Goal: Find specific fact: Find specific fact

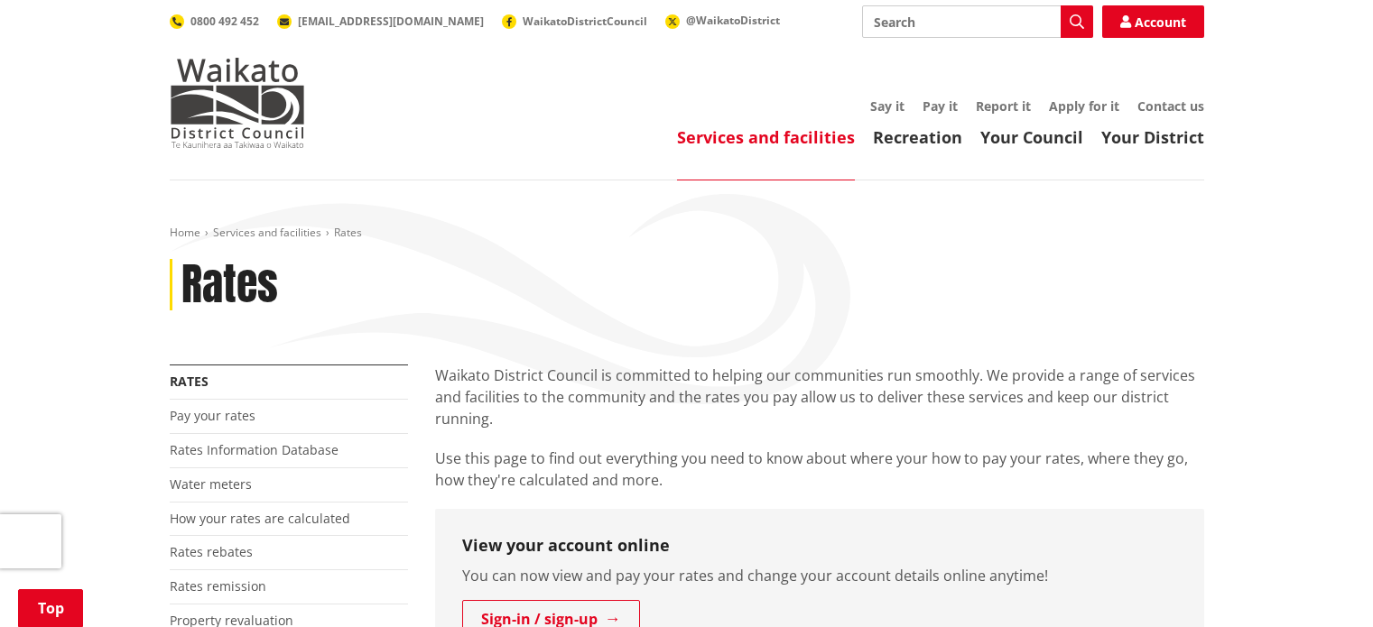
scroll to position [538, 0]
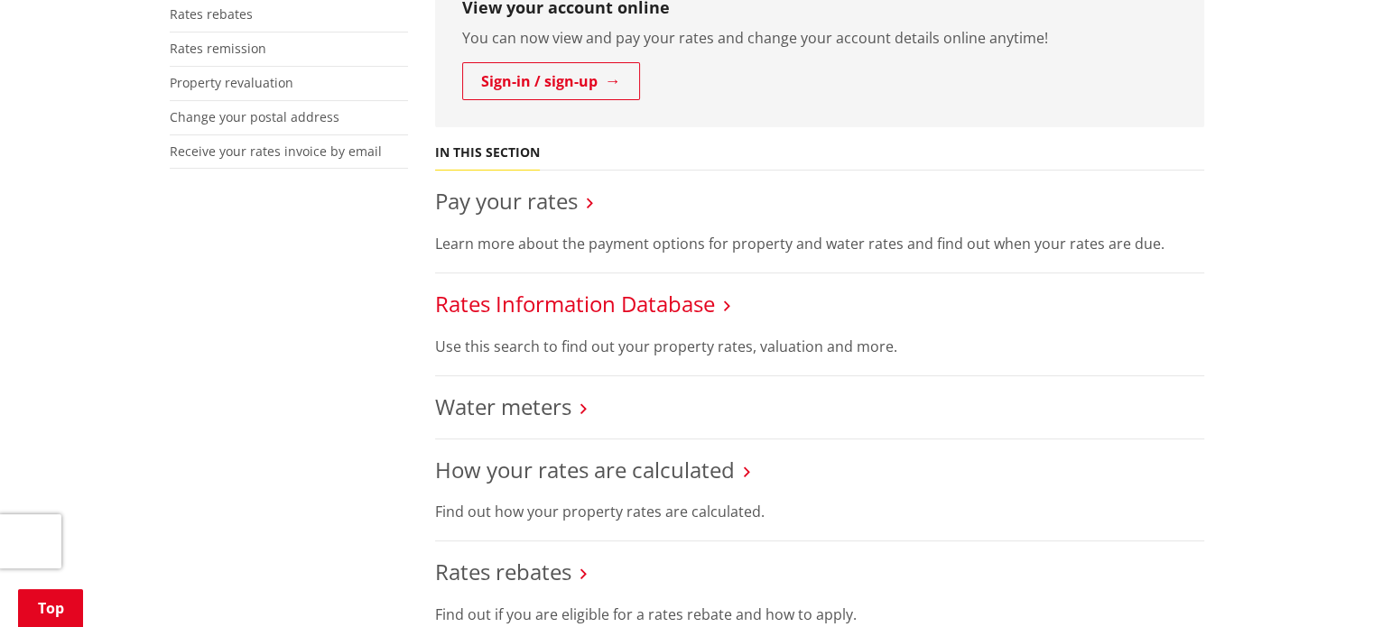
click at [558, 295] on link "Rates Information Database" at bounding box center [575, 304] width 280 height 30
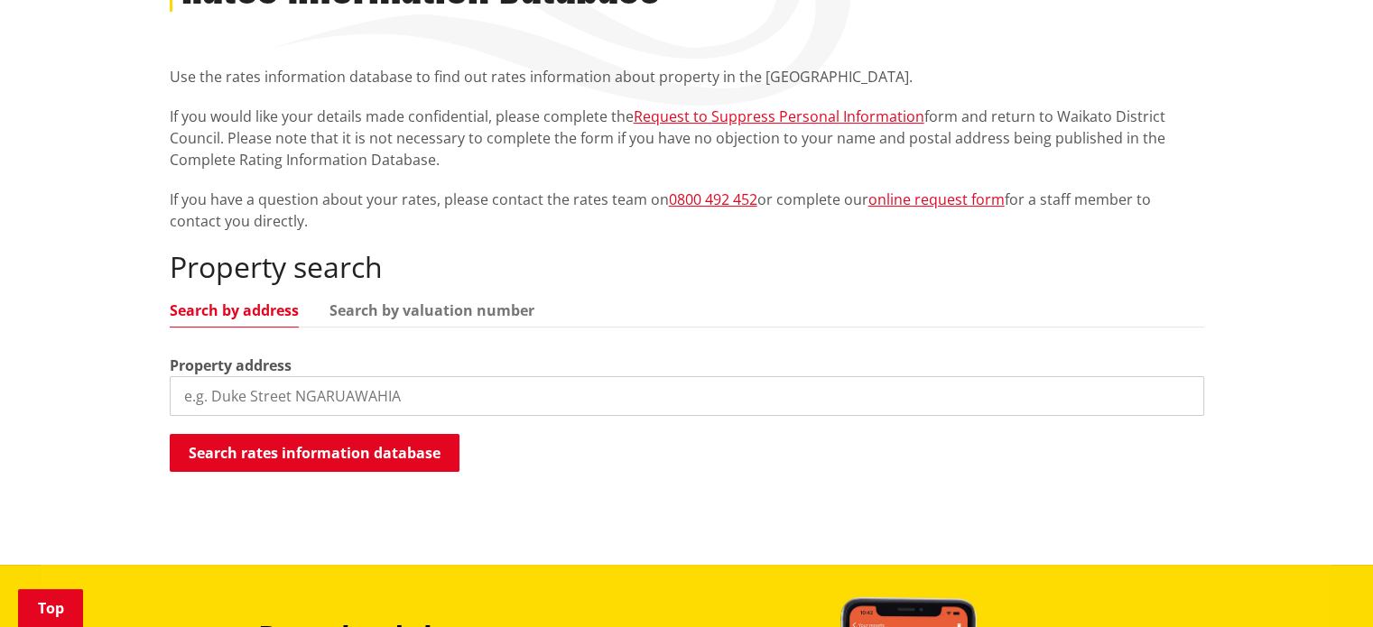
scroll to position [300, 0]
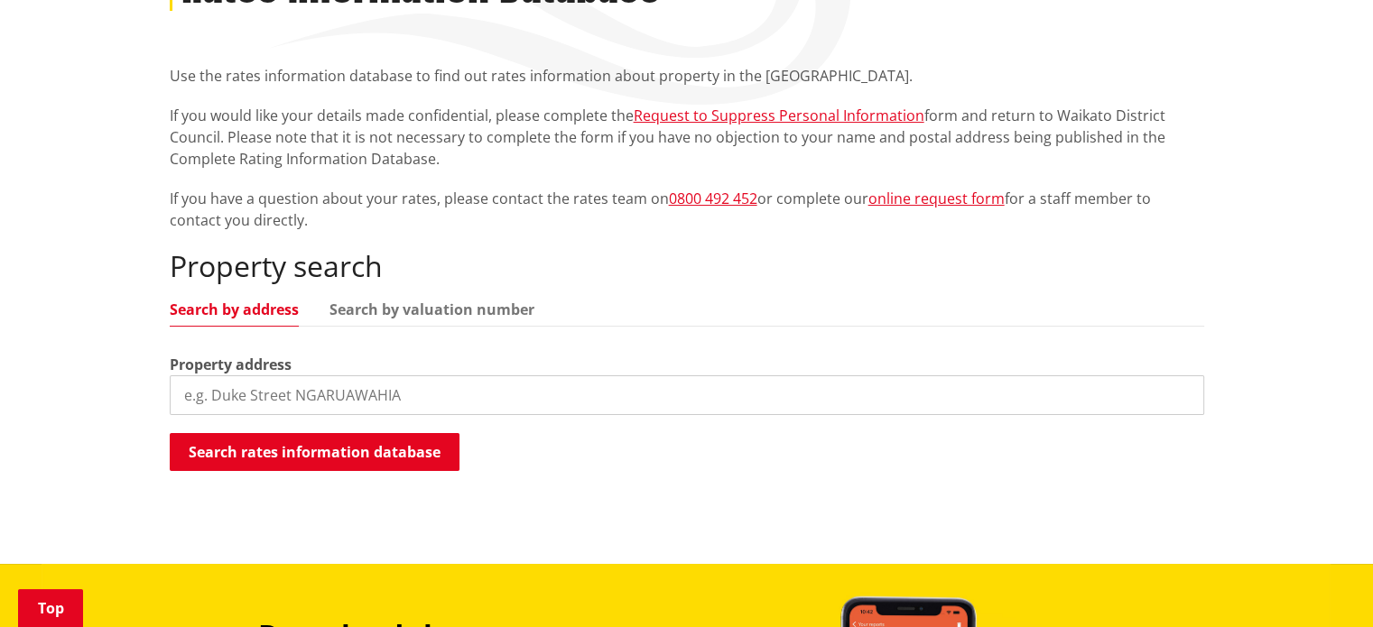
click at [402, 397] on input "search" at bounding box center [687, 396] width 1035 height 40
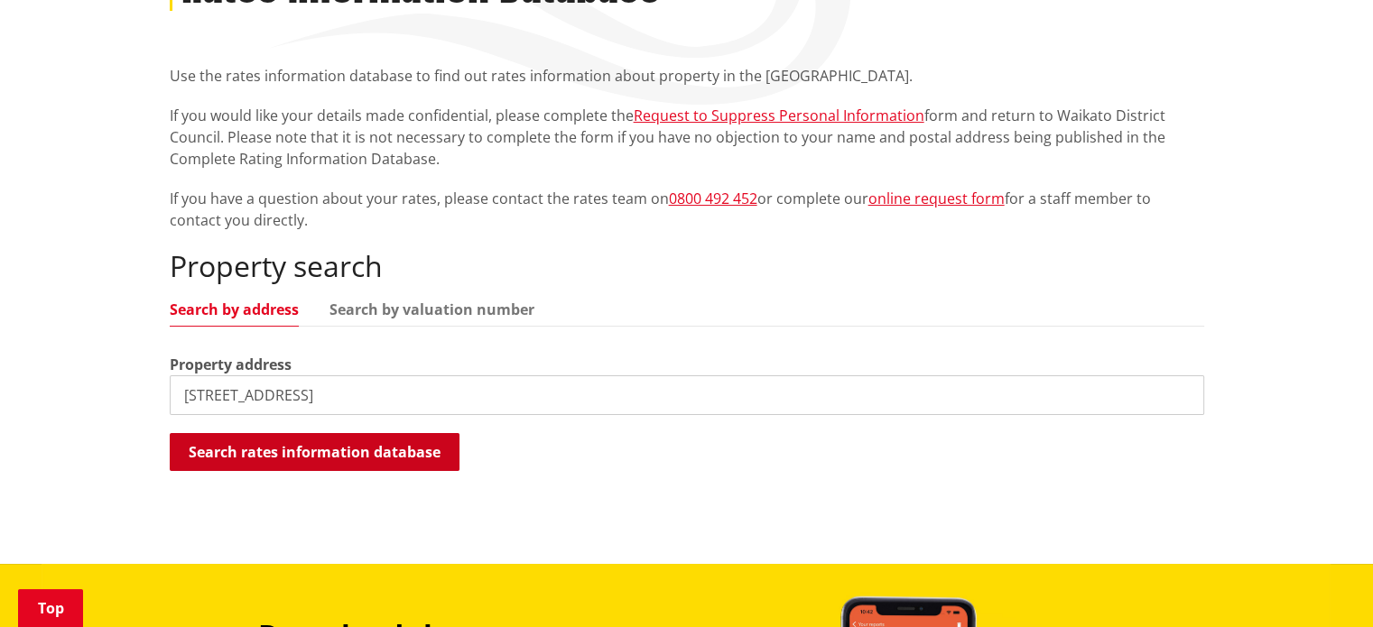
type input "[STREET_ADDRESS]"
click at [371, 437] on button "Search rates information database" at bounding box center [315, 452] width 290 height 38
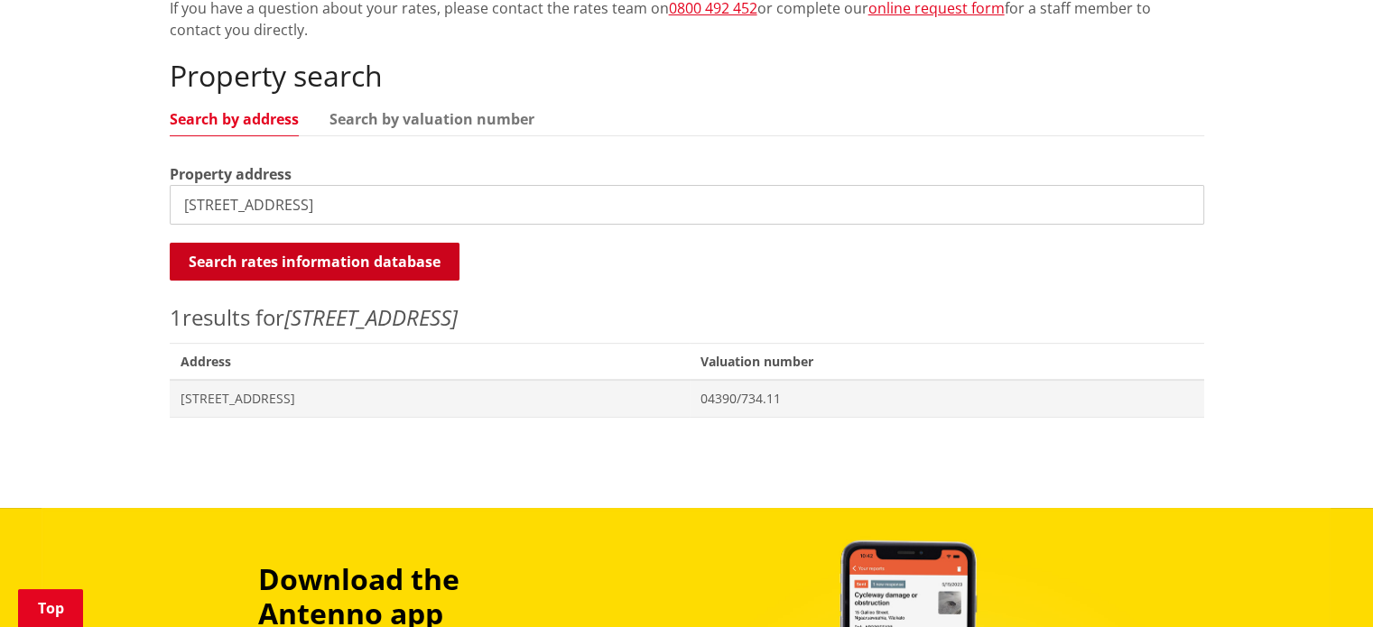
scroll to position [491, 0]
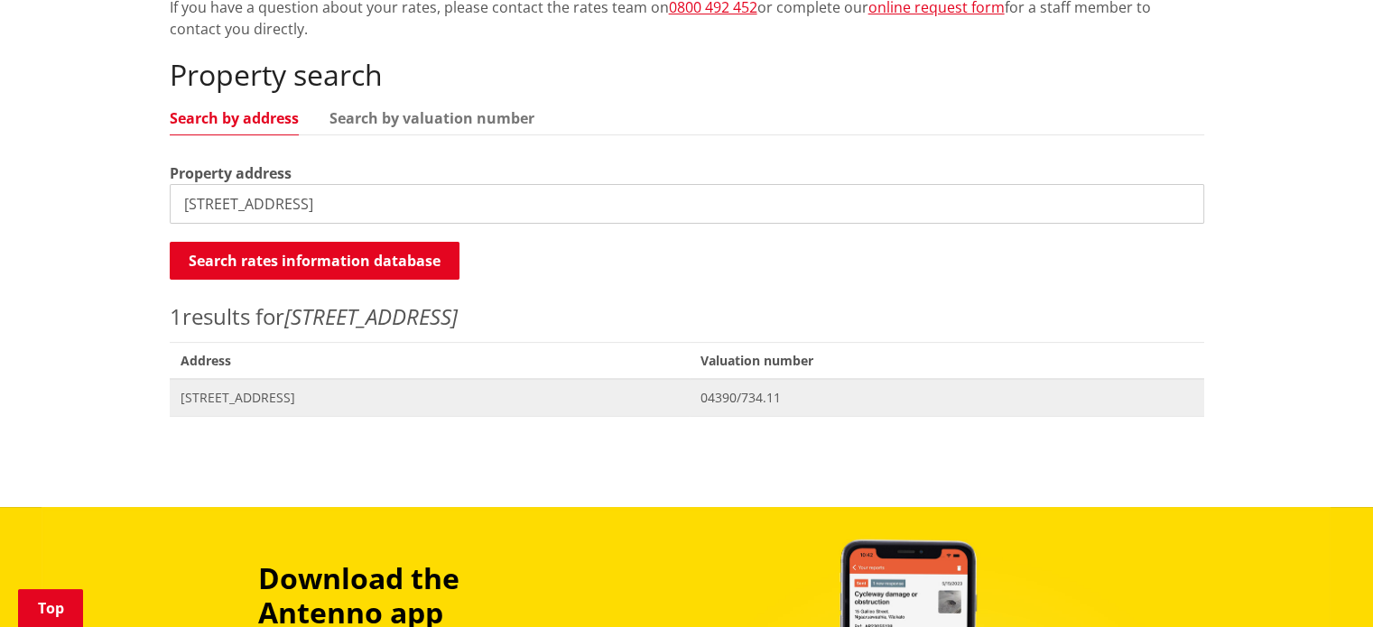
click at [336, 400] on span "[STREET_ADDRESS]" at bounding box center [430, 398] width 499 height 18
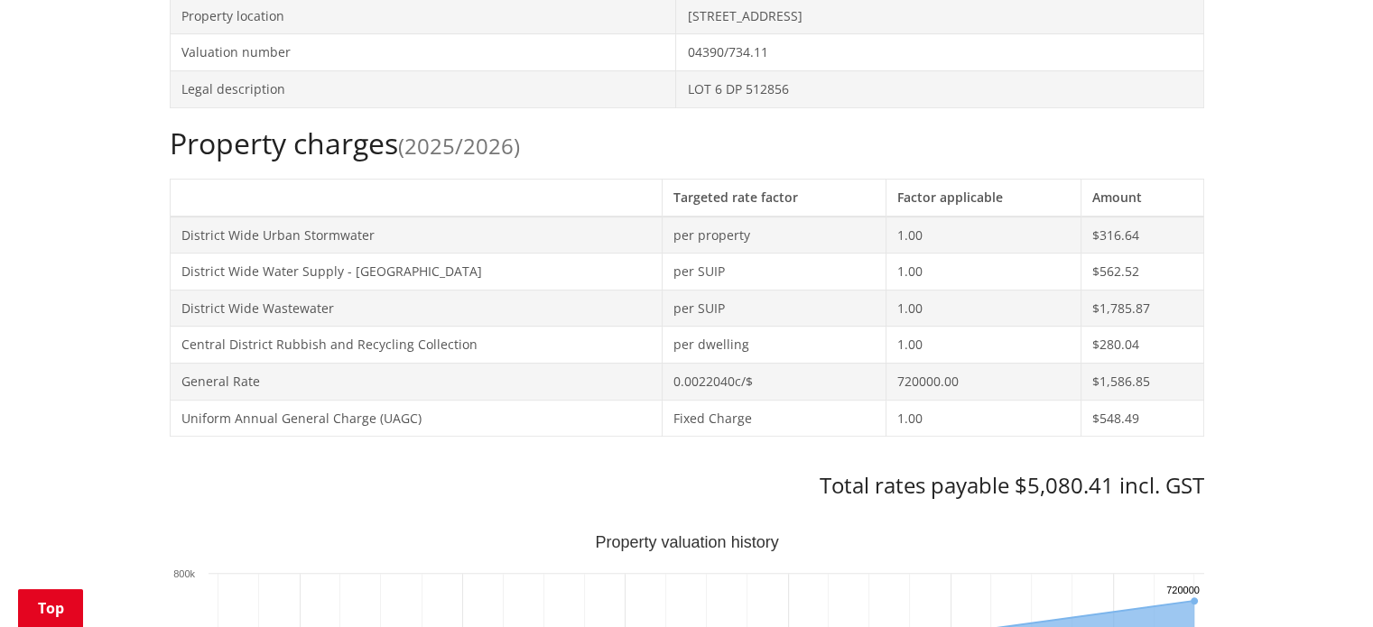
scroll to position [784, 0]
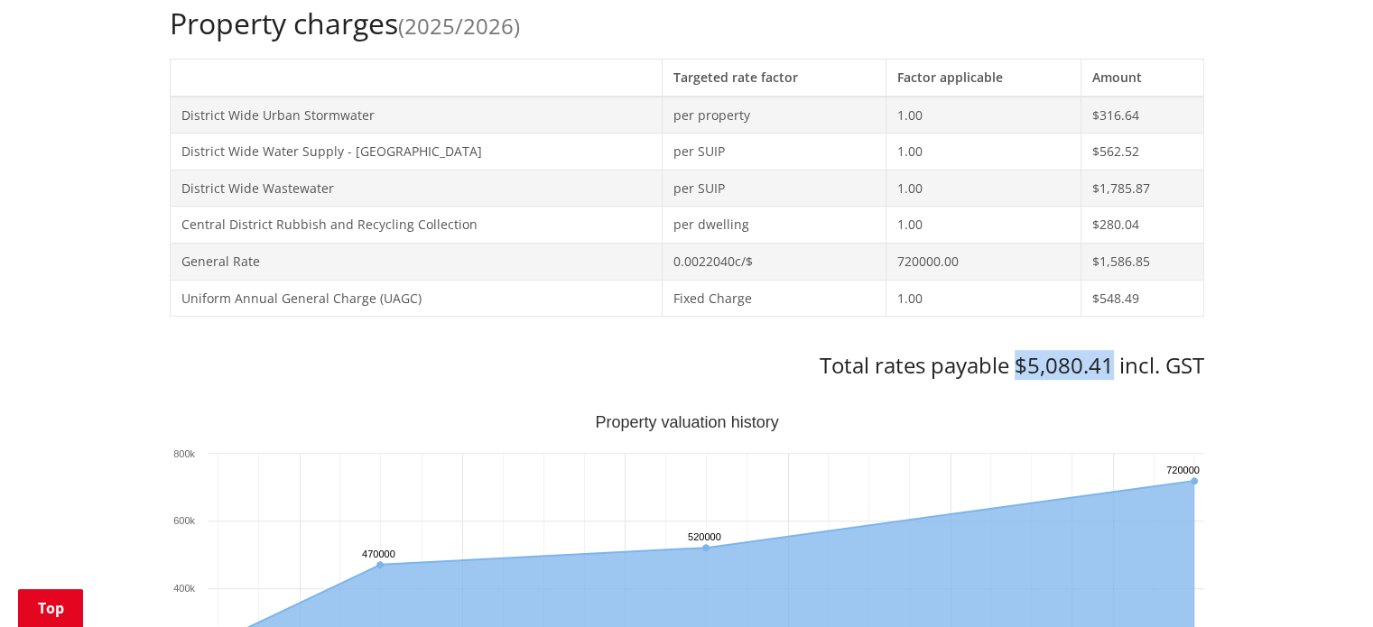
drag, startPoint x: 1013, startPoint y: 361, endPoint x: 1106, endPoint y: 357, distance: 93.1
click at [1106, 357] on h3 "Total rates payable $5,080.41 incl. GST" at bounding box center [687, 366] width 1035 height 26
copy h3 "$5,080.41"
